Goal: Check status

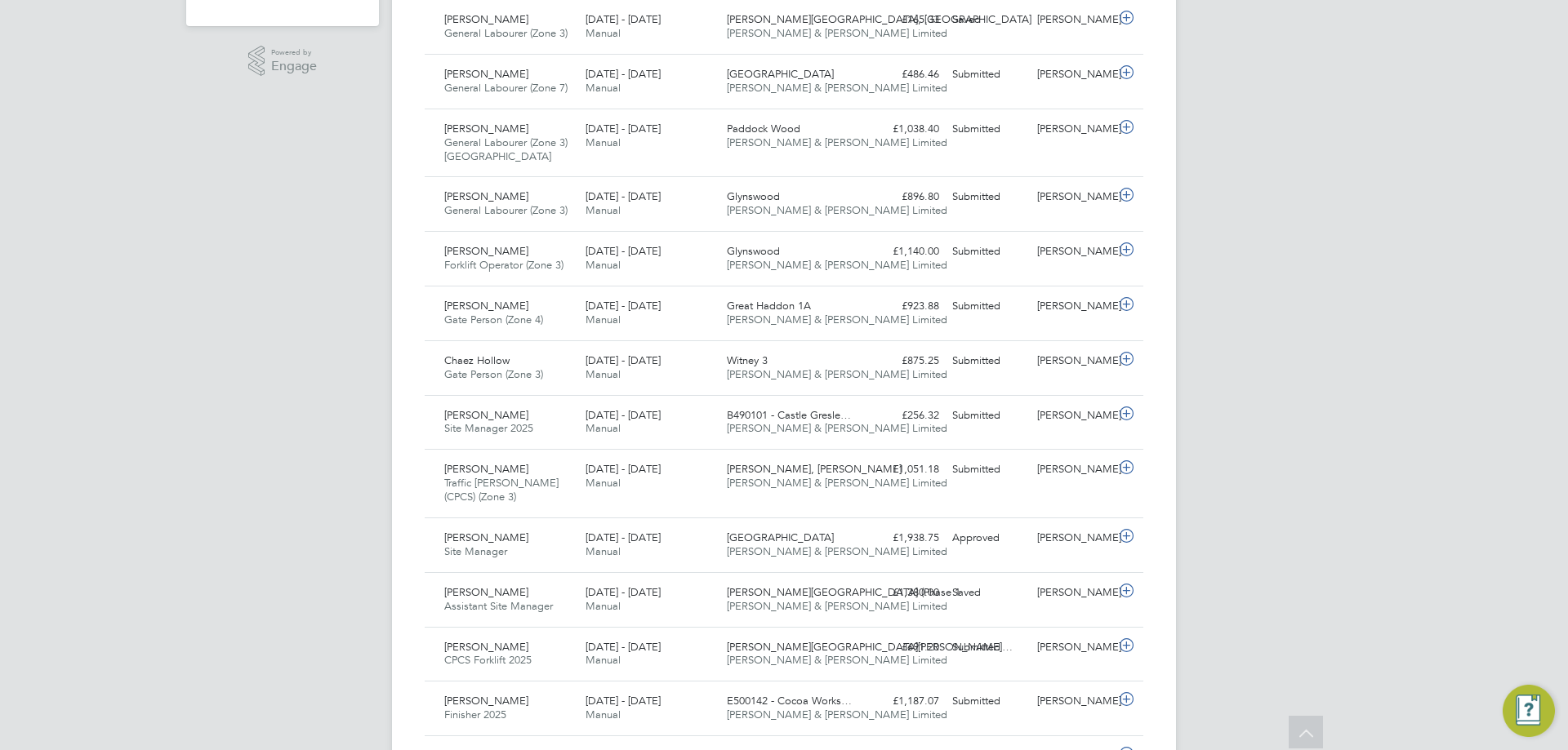
scroll to position [82, 0]
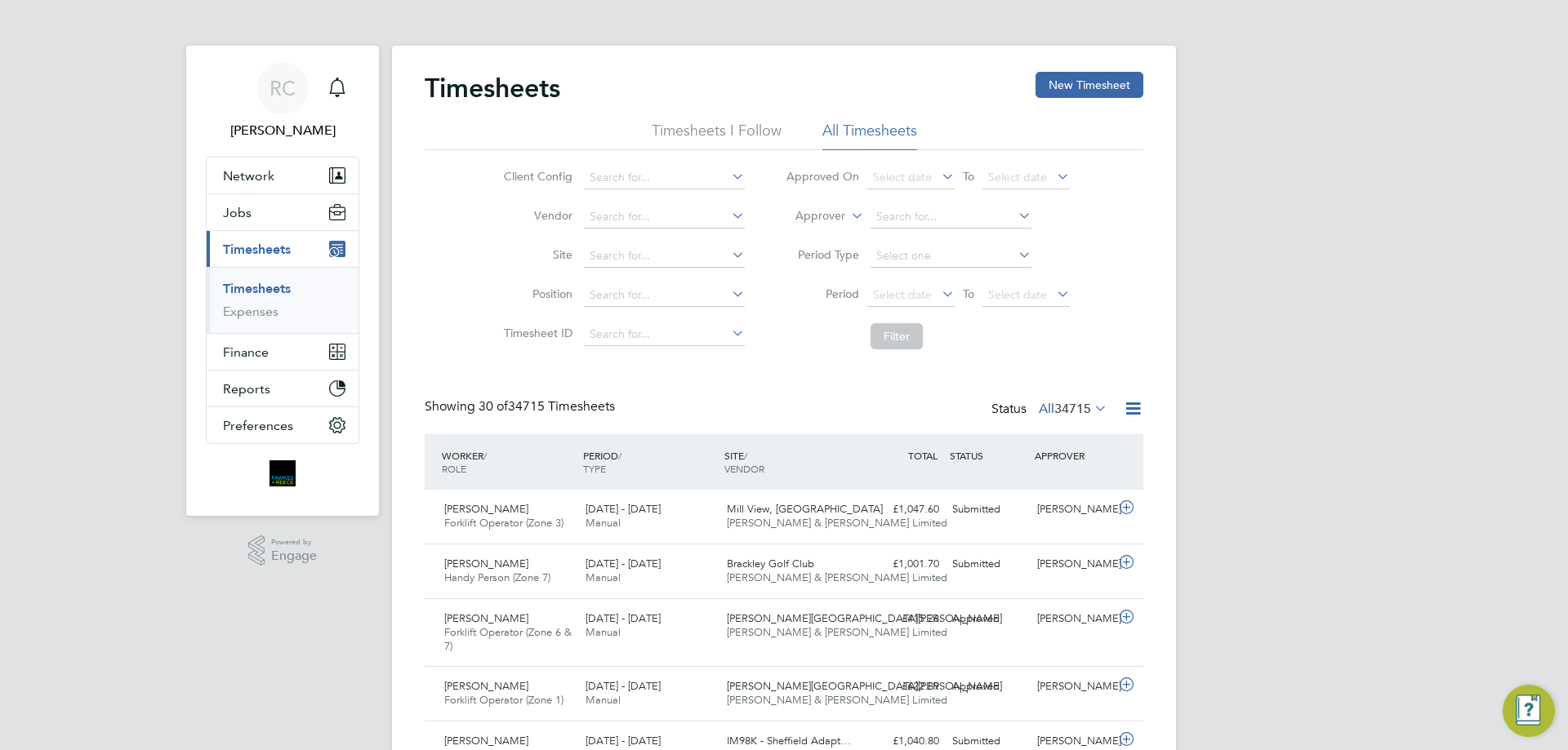
click at [749, 131] on li "Timesheets I Follow" at bounding box center [717, 135] width 130 height 30
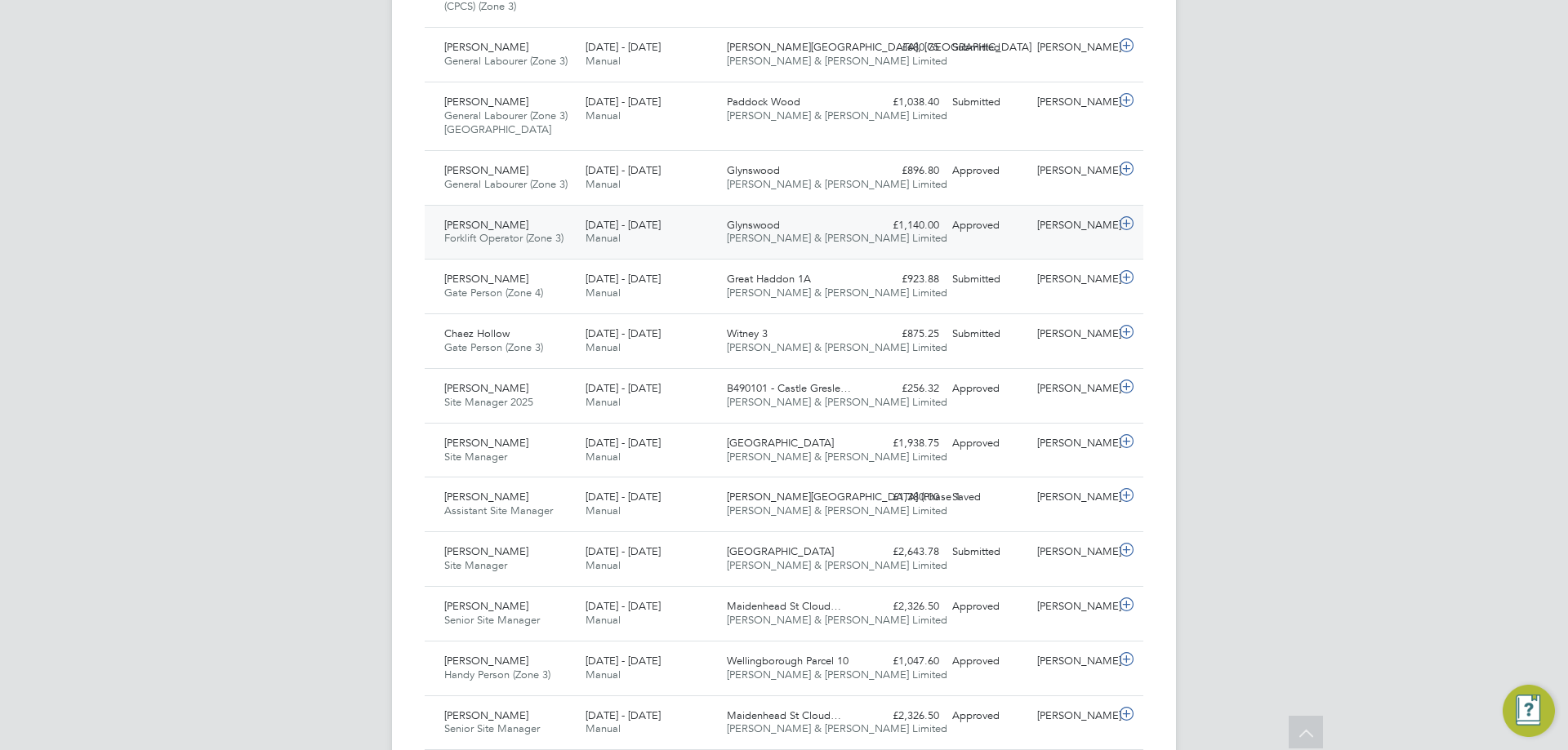
drag, startPoint x: 1003, startPoint y: 235, endPoint x: 1005, endPoint y: 209, distance: 26.1
click at [1004, 235] on div "Approved" at bounding box center [988, 225] width 85 height 27
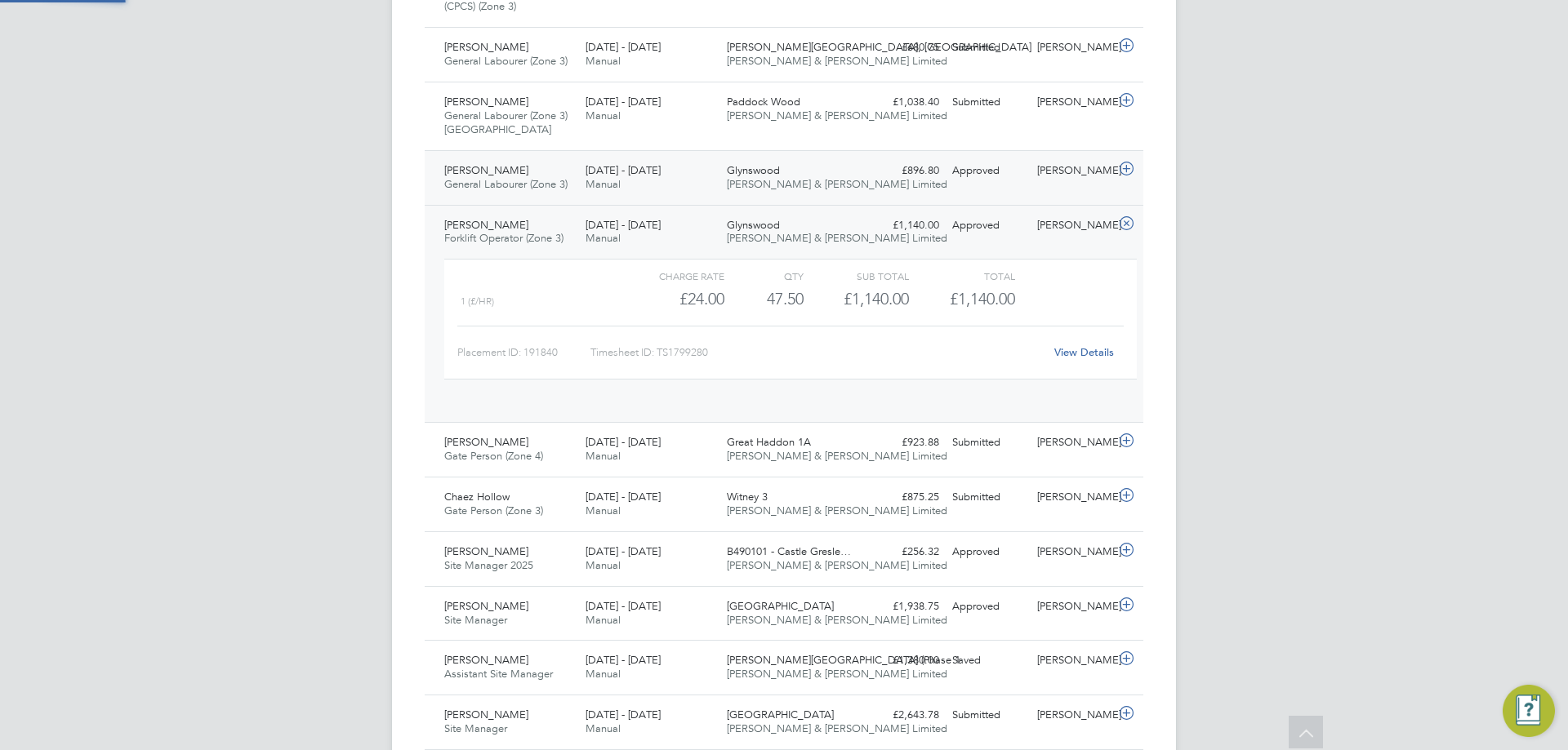
click at [1014, 194] on div "Archie Crawley General Labourer (Zone 3) 4 - 10 Aug 2025 4 - 10 Aug 2025 Manual…" at bounding box center [784, 177] width 719 height 55
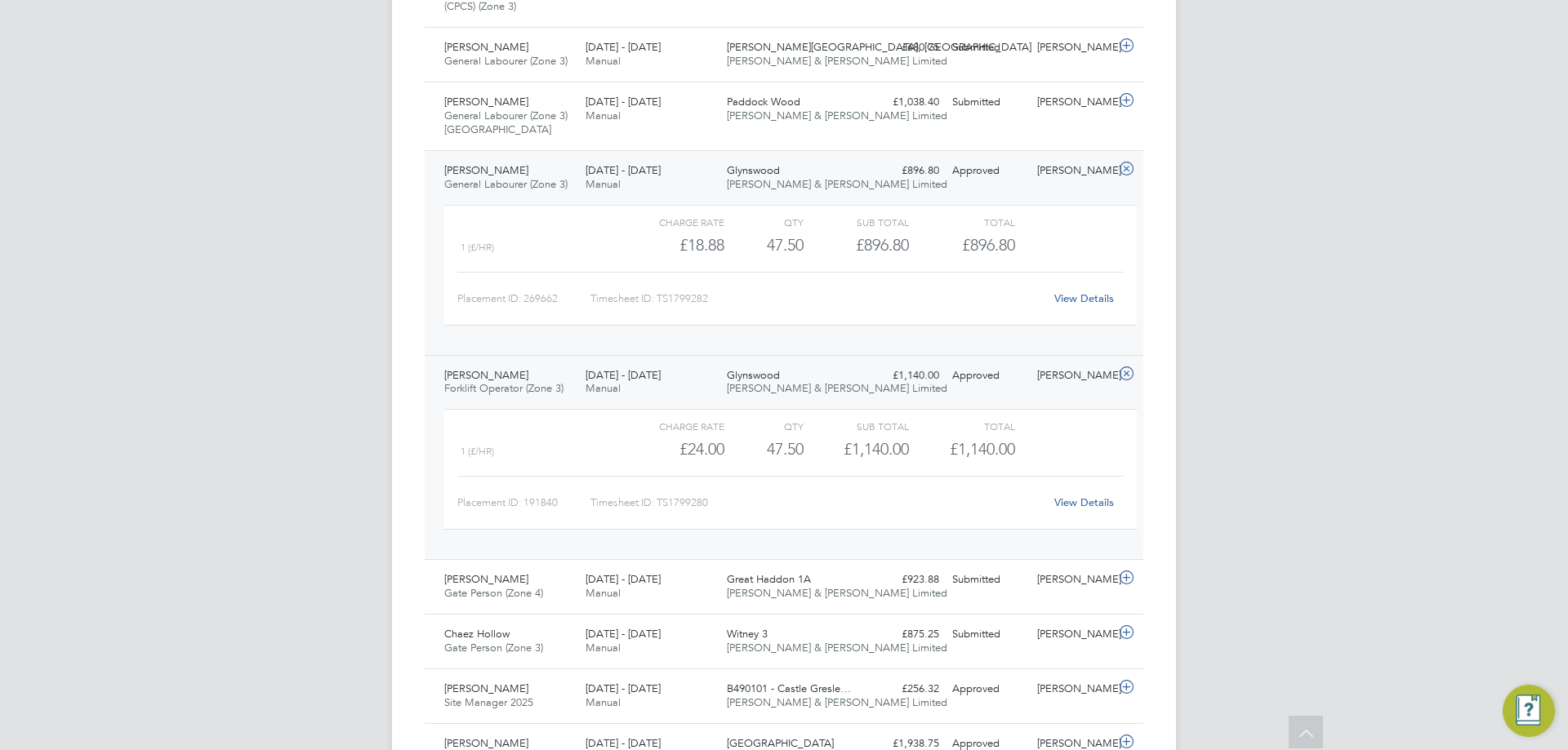
click at [627, 178] on div "4 - 10 Aug 2025 Manual" at bounding box center [649, 178] width 141 height 41
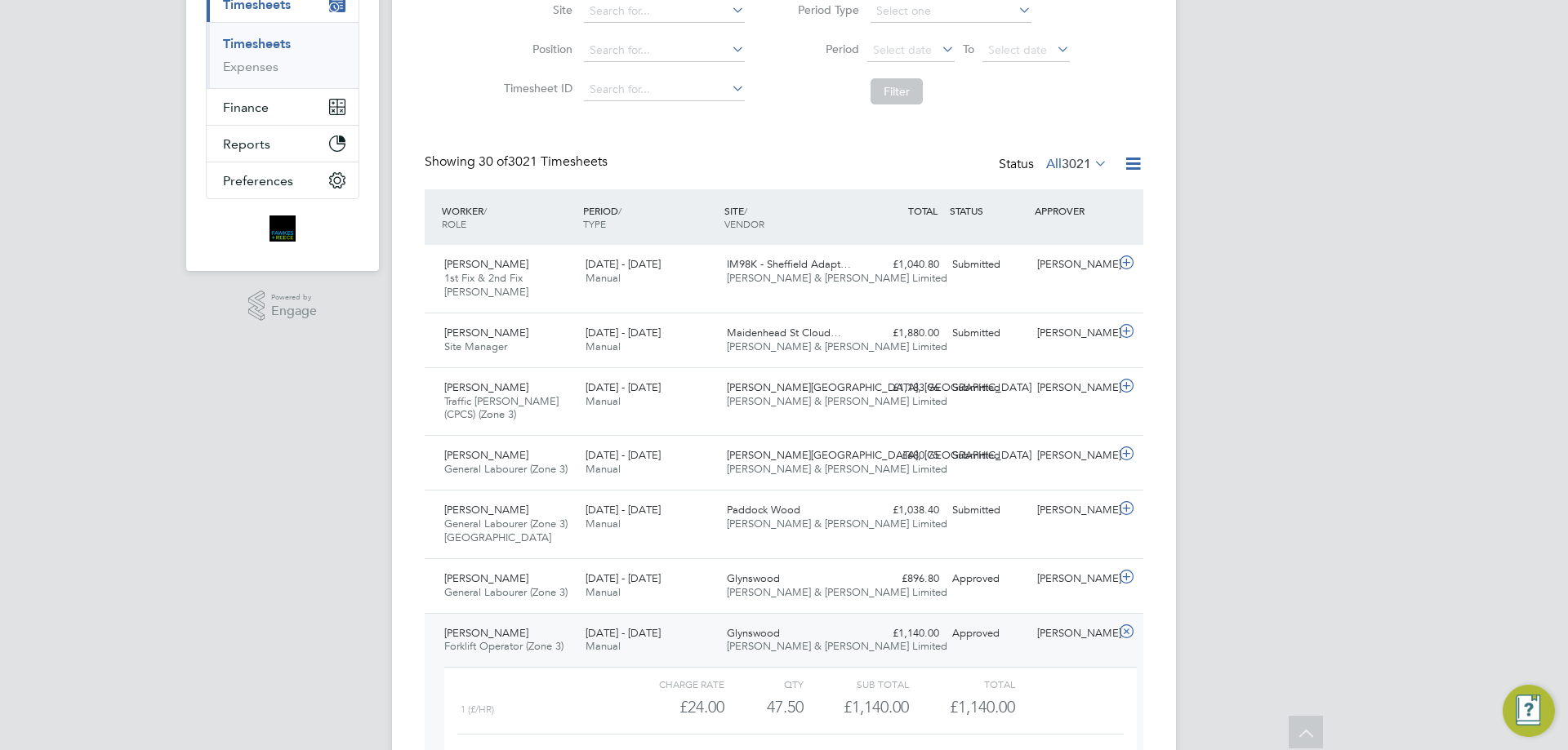
scroll to position [231, 0]
